Goal: Find contact information: Obtain details needed to contact an individual or organization

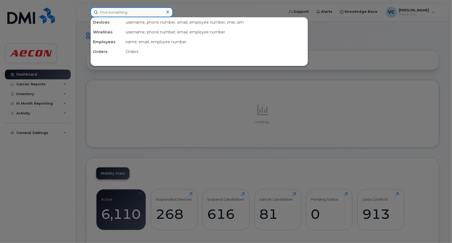
click at [123, 11] on input at bounding box center [132, 12] width 82 height 10
type input "[PERSON_NAME]"
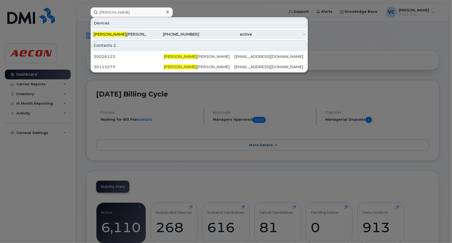
click at [131, 33] on div "[PERSON_NAME] rgo [PERSON_NAME]" at bounding box center [120, 34] width 53 height 5
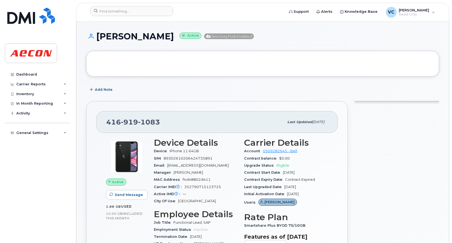
drag, startPoint x: 60, startPoint y: 197, endPoint x: 63, endPoint y: 188, distance: 9.9
click at [60, 197] on div "Dashboard Carrier Reports Monthly Billing Data Daily Data Pooling Data Behavior…" at bounding box center [38, 152] width 67 height 165
click at [114, 122] on span "416 919 1083" at bounding box center [133, 122] width 54 height 8
drag, startPoint x: 114, startPoint y: 122, endPoint x: 148, endPoint y: 125, distance: 33.6
click at [148, 125] on span "416 919 1083" at bounding box center [133, 122] width 54 height 8
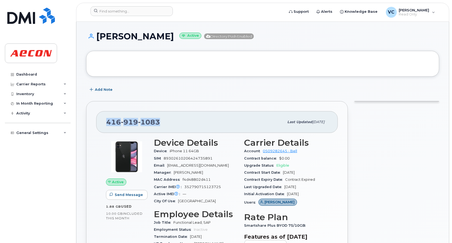
copy span "416 919 1083"
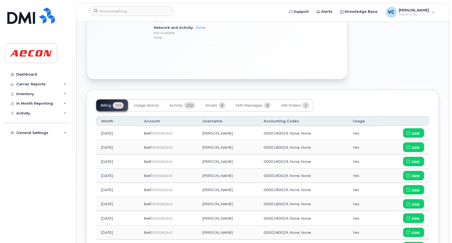
scroll to position [299, 0]
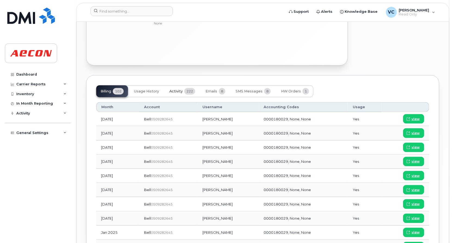
click at [174, 90] on span "Activity" at bounding box center [175, 91] width 13 height 4
